Goal: Find specific page/section: Find specific page/section

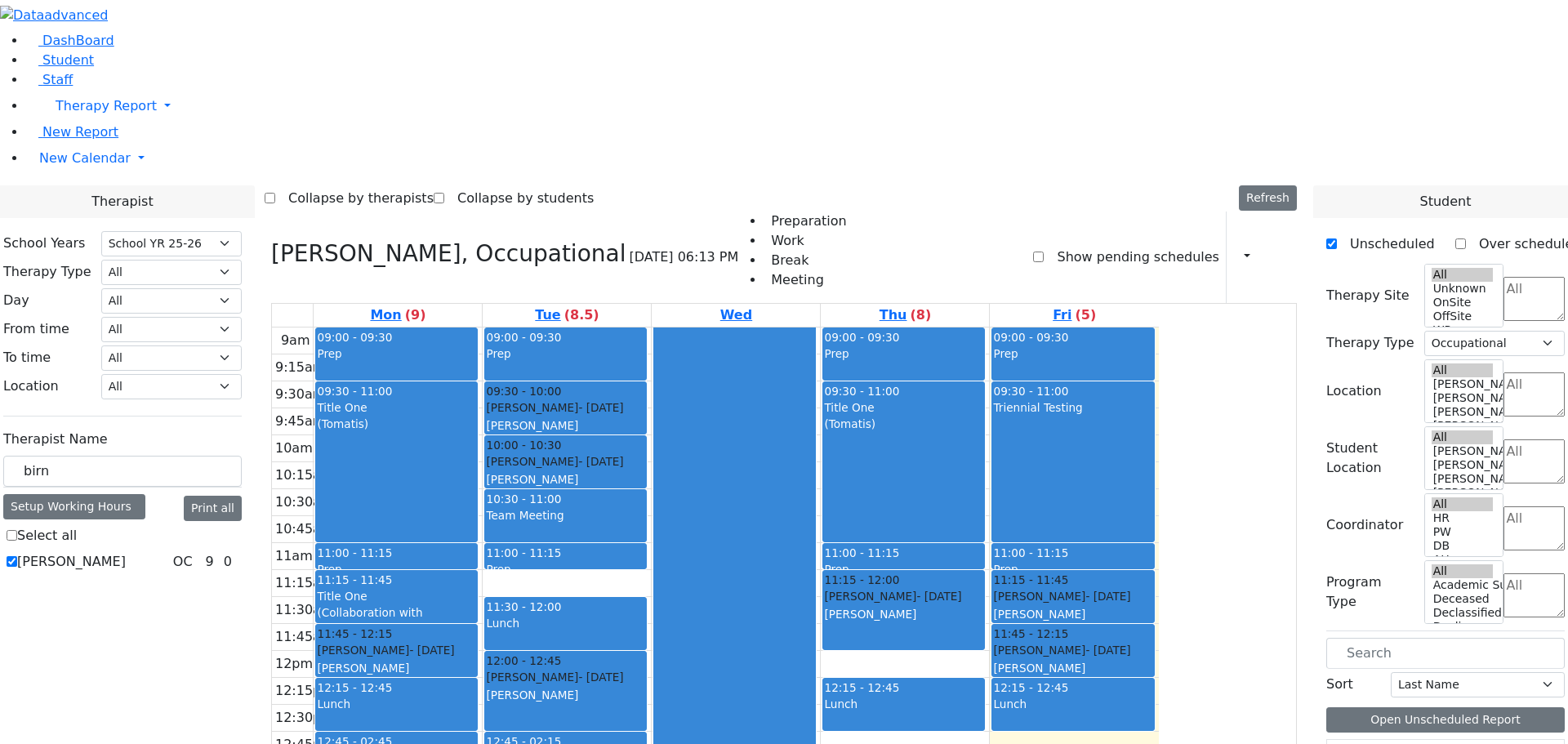
select select "212"
select select "1"
click at [57, 68] on span "Student" at bounding box center [68, 60] width 52 height 15
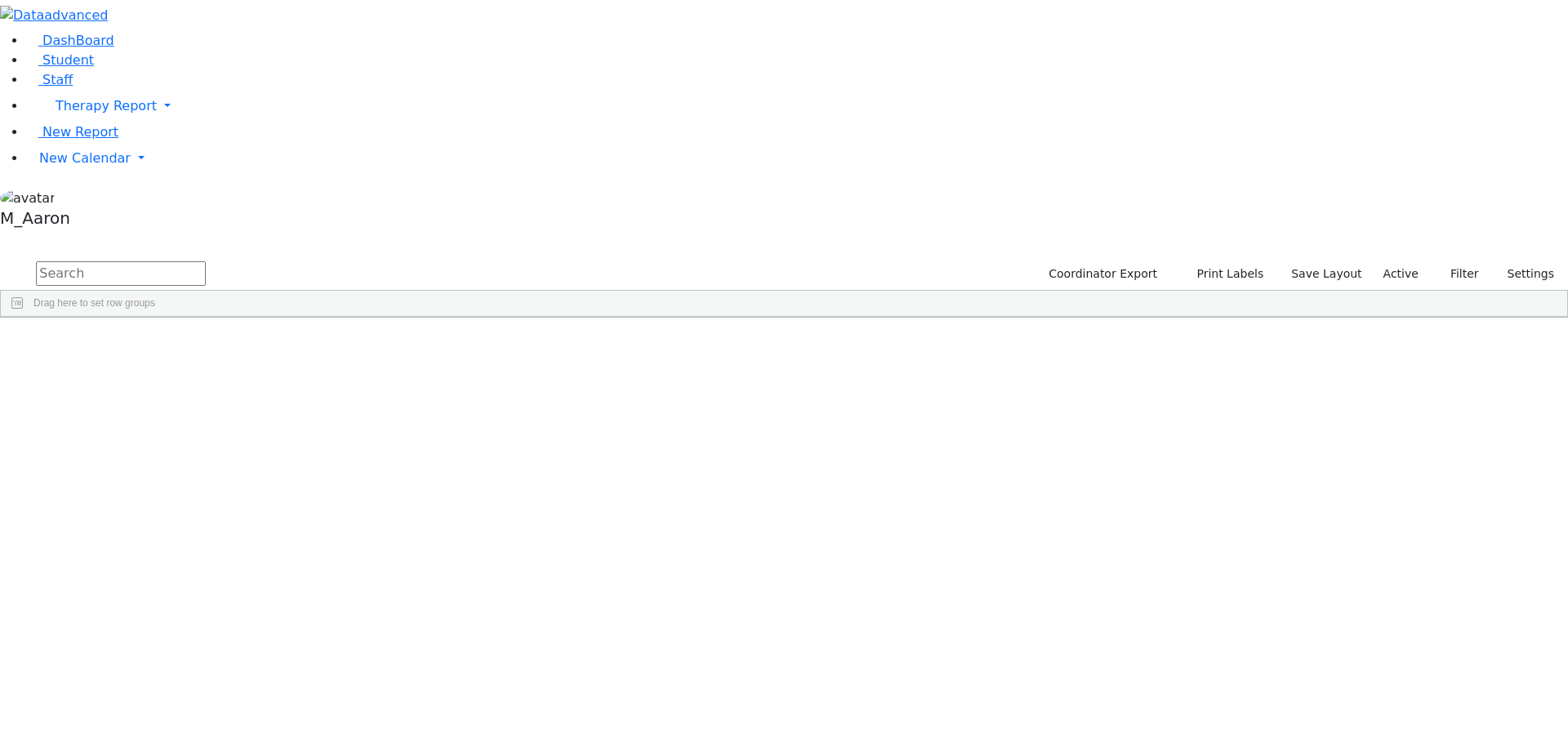
click at [206, 261] on input "text" at bounding box center [121, 273] width 170 height 25
type input "e"
type input "[PERSON_NAME]"
click at [0, 259] on button "submit" at bounding box center [15, 274] width 32 height 31
click at [257, 344] on div "Esty" at bounding box center [215, 355] width 83 height 23
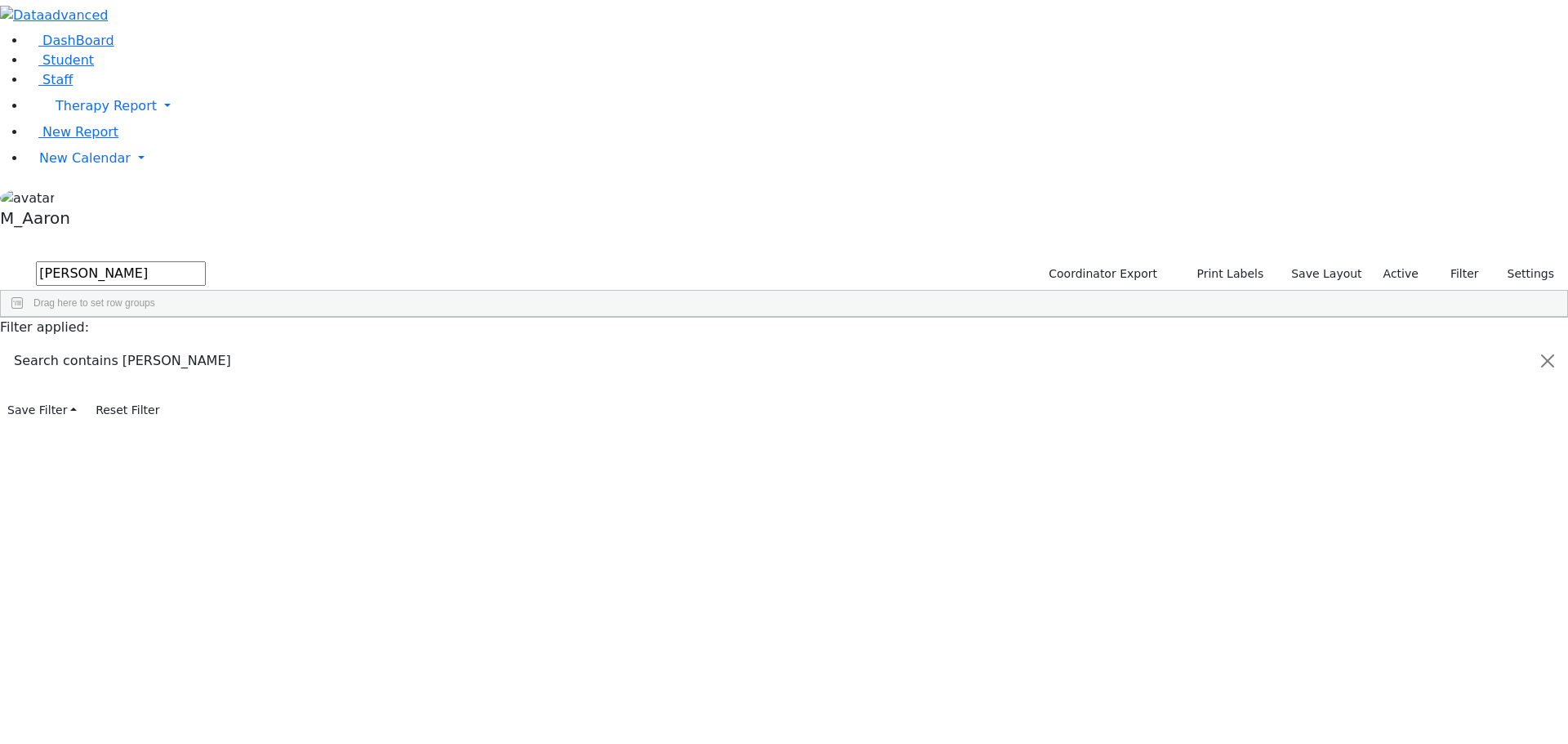
click at [174, 344] on div "[PERSON_NAME]" at bounding box center [132, 355] width 83 height 23
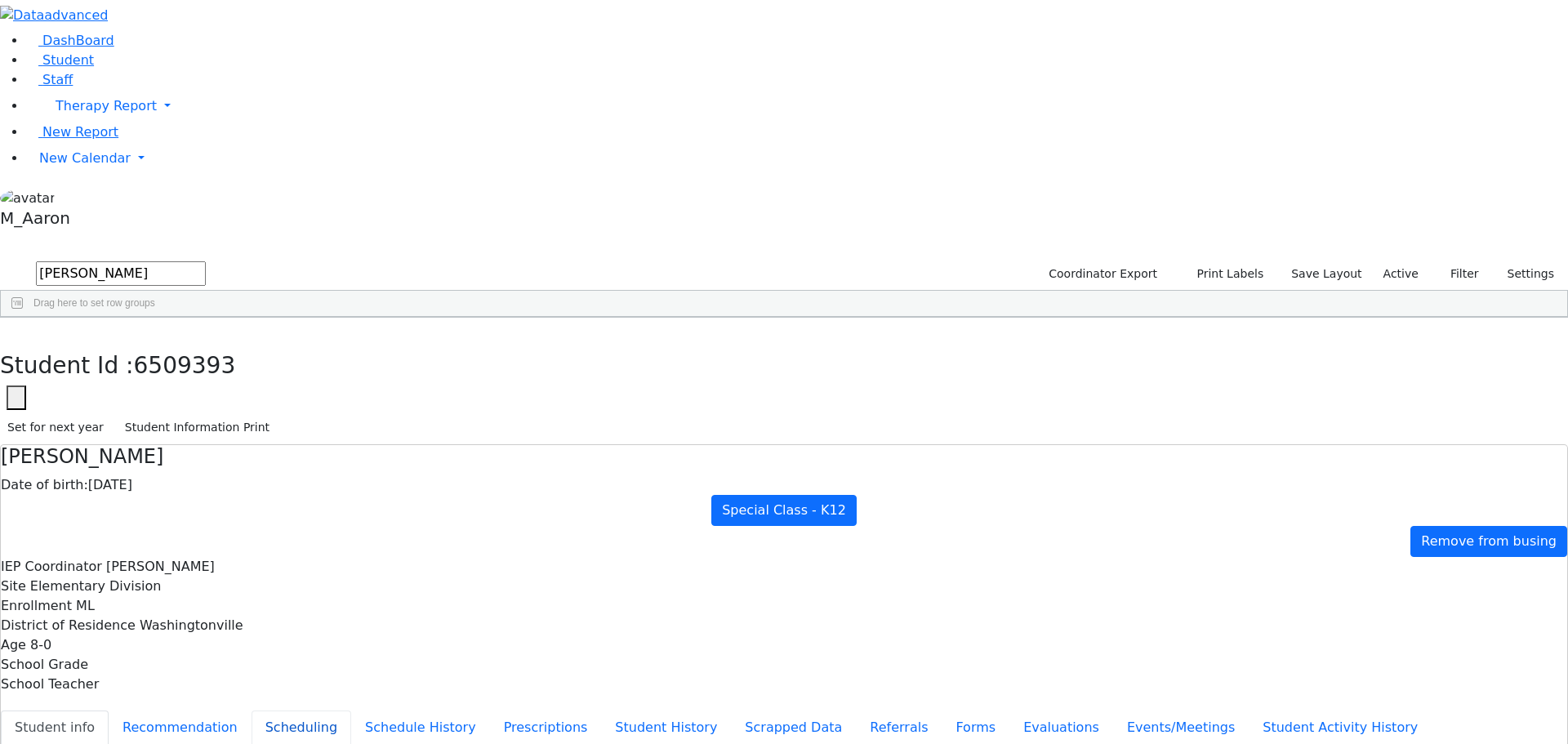
click at [351, 710] on button "Scheduling" at bounding box center [302, 728] width 100 height 34
